Goal: Transaction & Acquisition: Purchase product/service

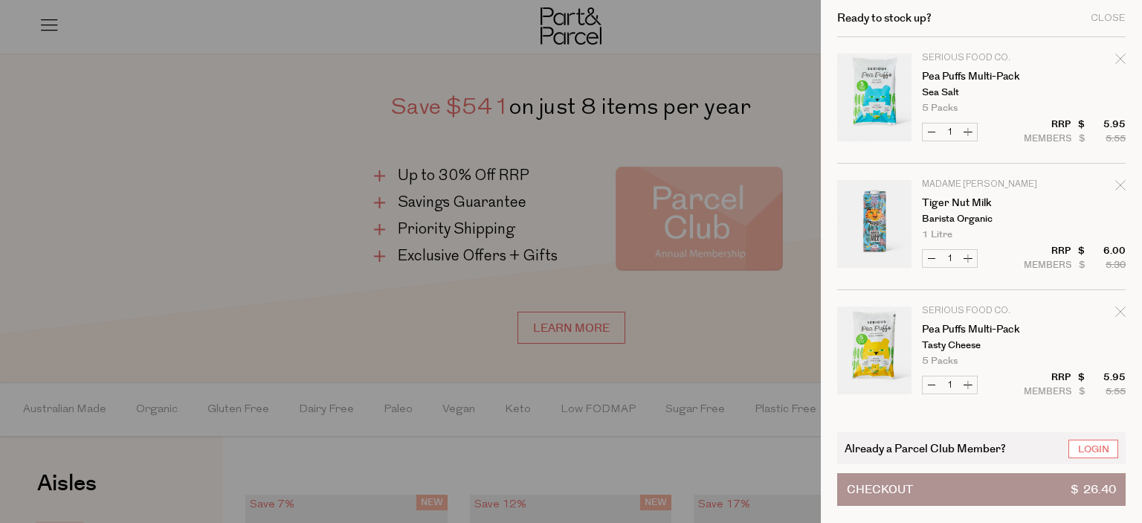
click at [381, 193] on div at bounding box center [571, 261] width 1142 height 523
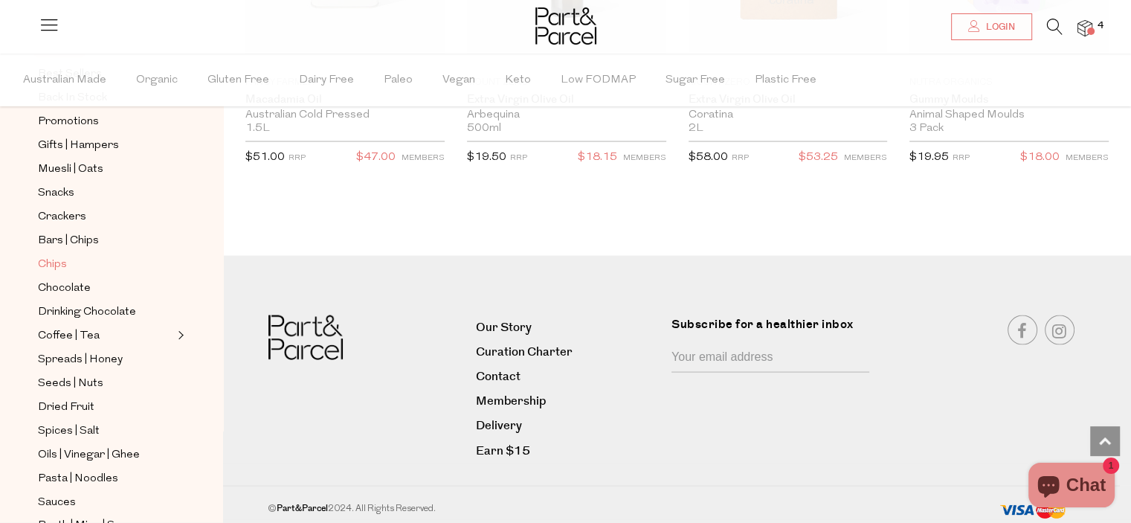
scroll to position [150, 0]
click at [154, 335] on link "Coffee | Tea" at bounding box center [105, 335] width 135 height 19
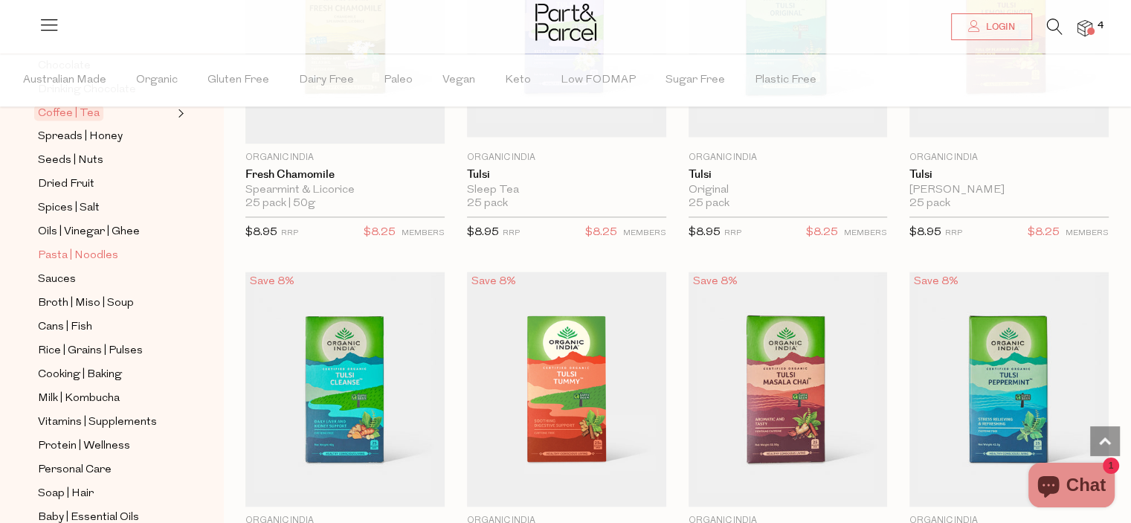
scroll to position [374, 0]
click at [87, 443] on span "Protein | Wellness" at bounding box center [84, 445] width 92 height 18
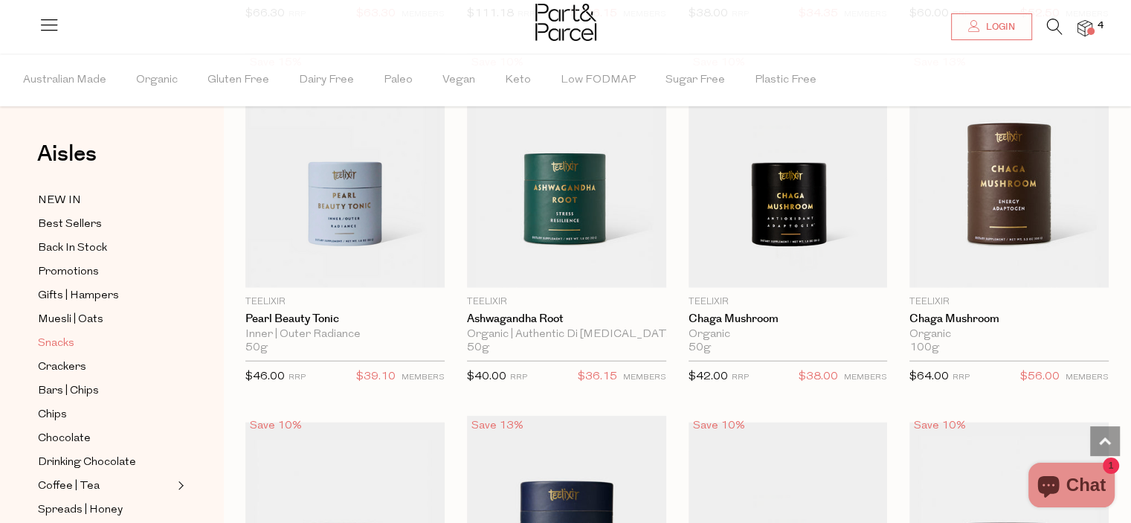
click at [62, 338] on span "Snacks" at bounding box center [56, 344] width 36 height 18
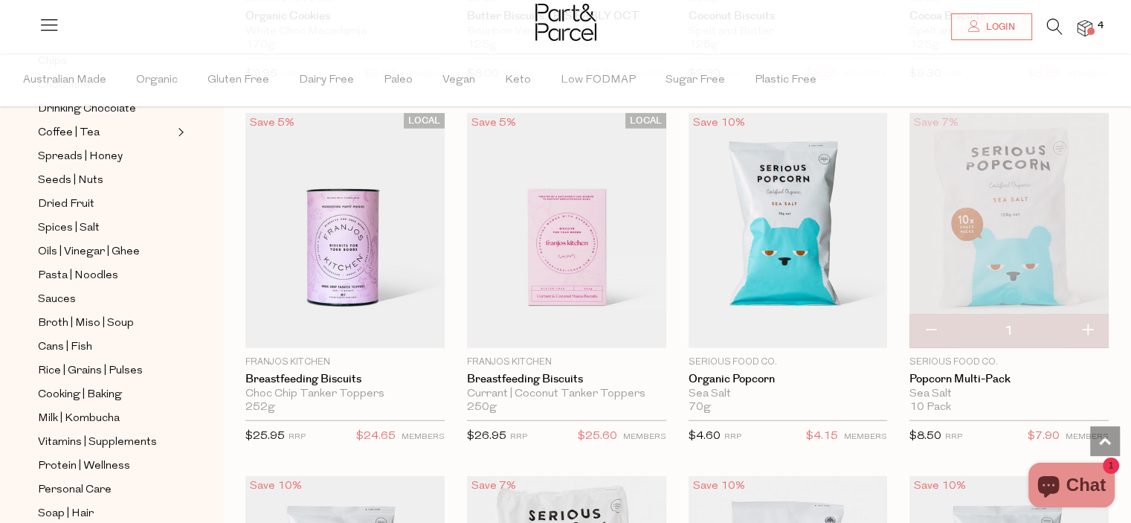
scroll to position [3755, 0]
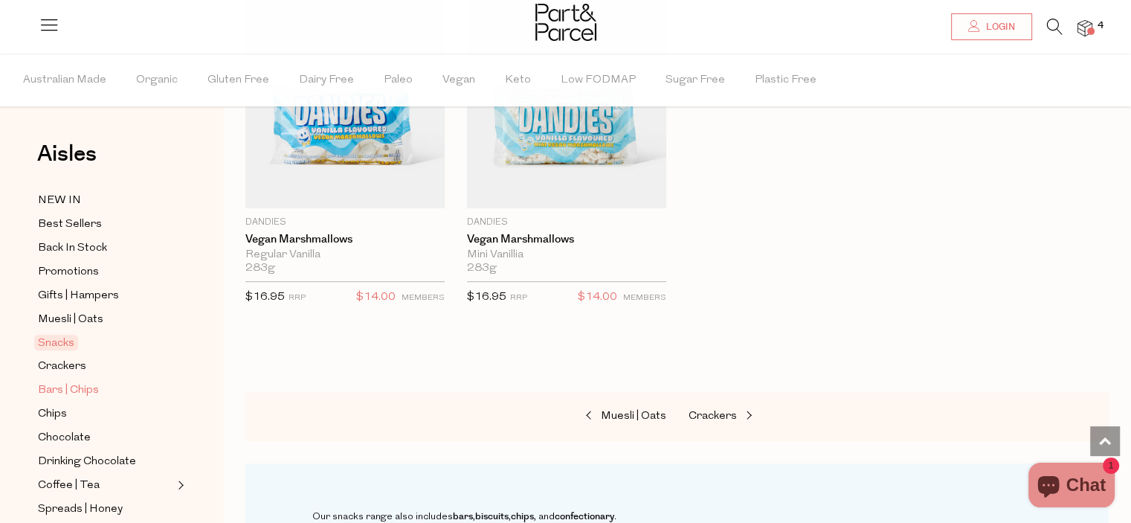
click at [86, 391] on span "Bars | Chips" at bounding box center [68, 391] width 61 height 18
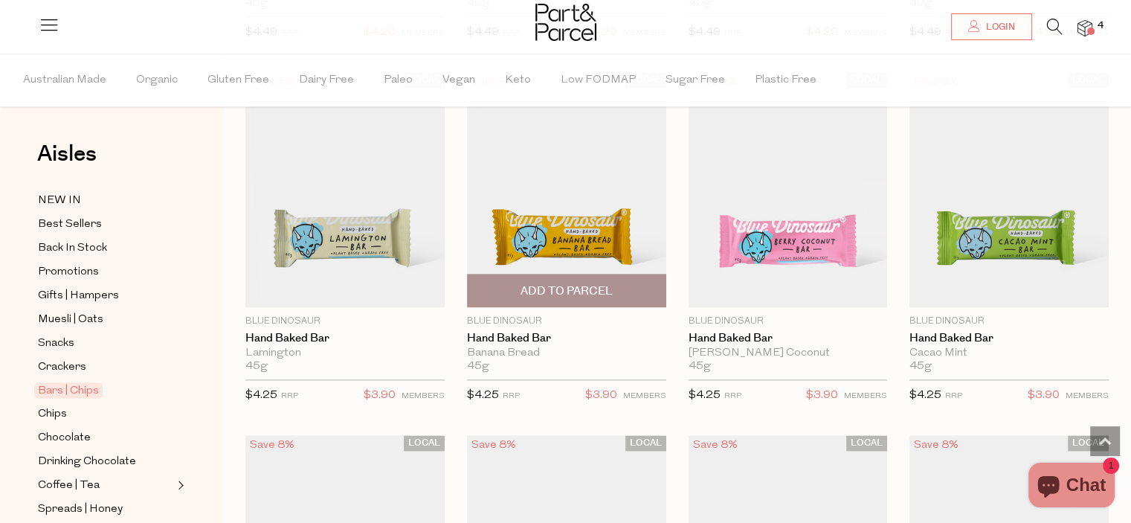
scroll to position [1950, 0]
click at [515, 332] on link "Hand Baked Bar" at bounding box center [566, 338] width 199 height 13
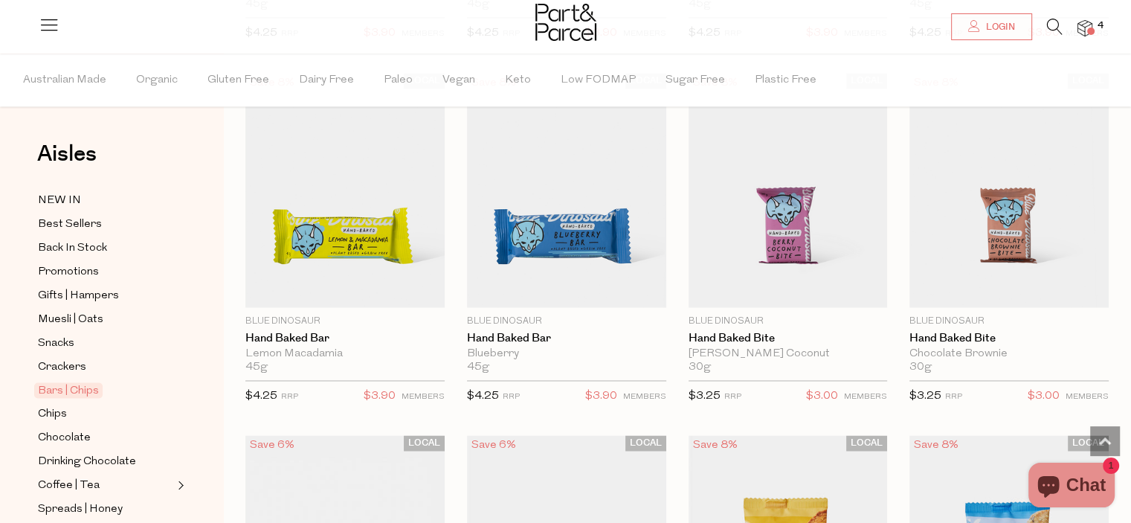
scroll to position [2297, 0]
